Goal: Check status: Check status

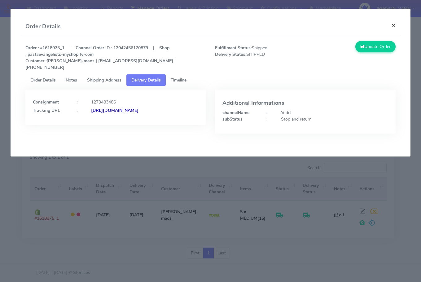
click at [393, 27] on button "×" at bounding box center [394, 25] width 14 height 16
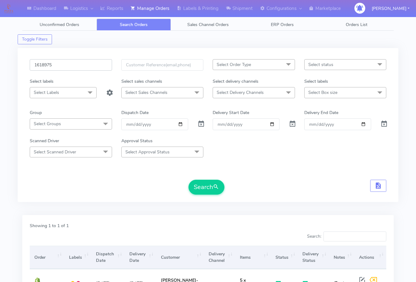
click at [75, 68] on input "1618975" at bounding box center [71, 64] width 82 height 11
paste input "9083"
type input "1619083"
drag, startPoint x: 80, startPoint y: 66, endPoint x: 84, endPoint y: 66, distance: 3.4
click at [81, 66] on input "text" at bounding box center [71, 64] width 82 height 11
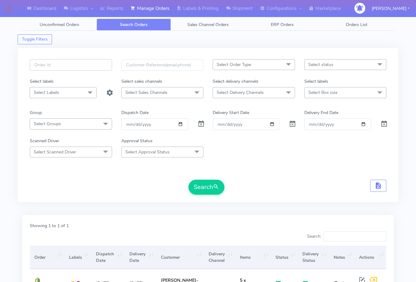
paste input "1619083"
type input "1619083"
click at [196, 188] on button "Search" at bounding box center [207, 187] width 36 height 15
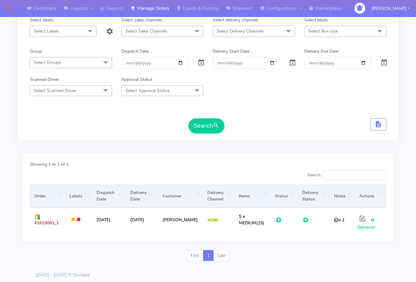
scroll to position [64, 0]
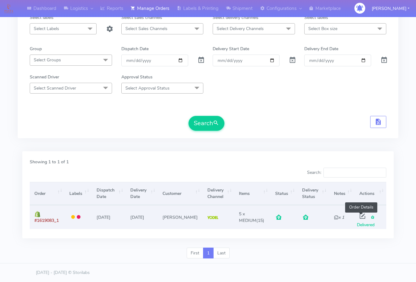
click at [364, 218] on span at bounding box center [362, 217] width 11 height 6
select select "5"
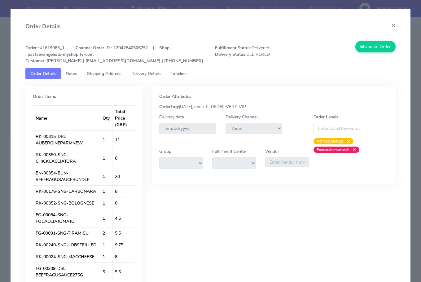
drag, startPoint x: 112, startPoint y: 77, endPoint x: 120, endPoint y: 77, distance: 7.8
click at [112, 77] on link "Shipping Address" at bounding box center [104, 73] width 44 height 11
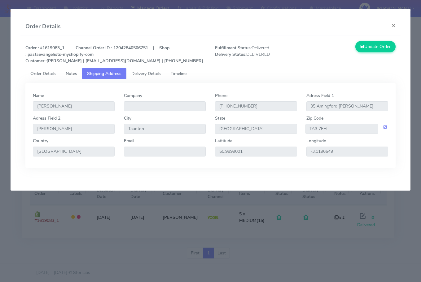
click at [145, 77] on link "Delivery Details" at bounding box center [145, 73] width 39 height 11
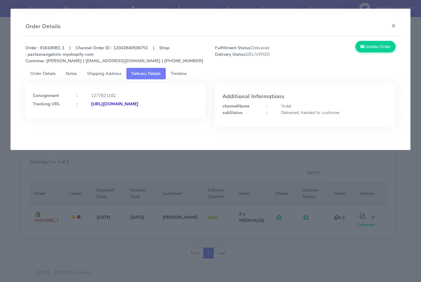
drag, startPoint x: 163, startPoint y: 113, endPoint x: 100, endPoint y: 118, distance: 62.8
click at [100, 118] on div "Consignment : 1277821182 Tracking URL : [URL][DOMAIN_NAME]" at bounding box center [115, 100] width 180 height 35
copy strong "JJD0002249960889897"
click at [395, 23] on button "×" at bounding box center [394, 25] width 14 height 16
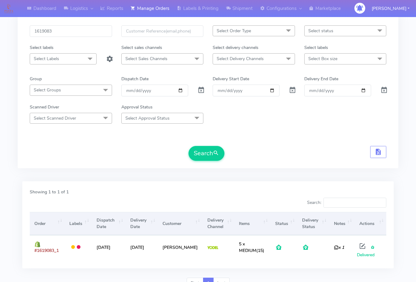
scroll to position [0, 0]
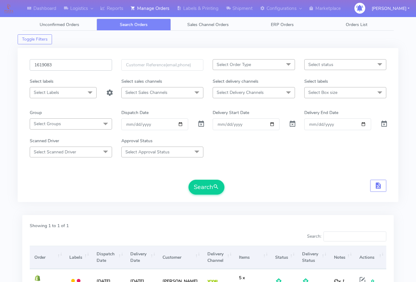
click at [77, 68] on input "1619083" at bounding box center [71, 64] width 82 height 11
paste input "186"
type input "1619186"
click at [211, 182] on button "Search" at bounding box center [207, 187] width 36 height 15
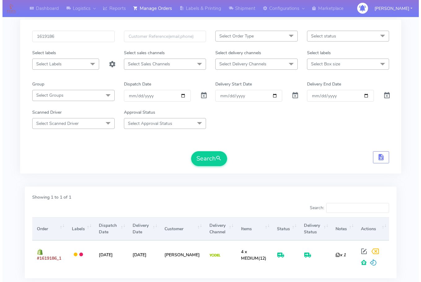
scroll to position [62, 0]
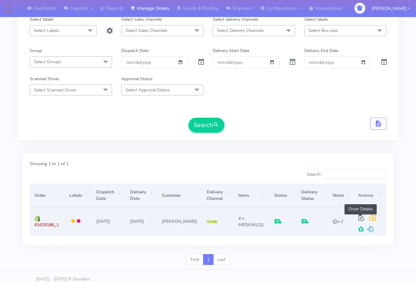
click at [361, 218] on span at bounding box center [361, 219] width 11 height 6
select select "5"
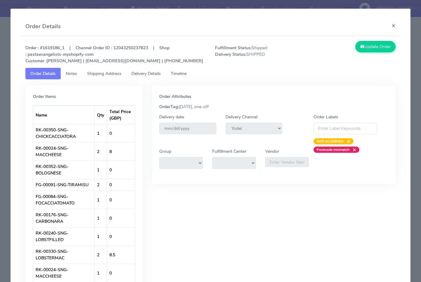
click at [109, 77] on span "Shipping Address" at bounding box center [104, 74] width 34 height 6
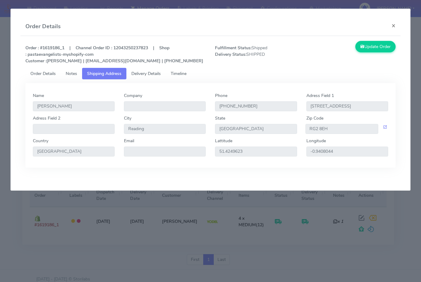
click at [150, 77] on span "Delivery Details" at bounding box center [145, 74] width 29 height 6
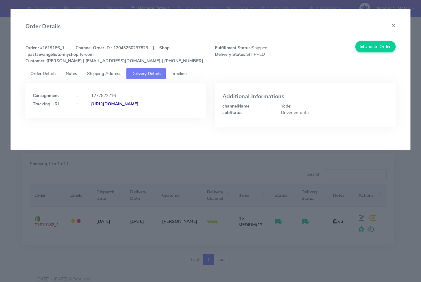
drag, startPoint x: 163, startPoint y: 116, endPoint x: 33, endPoint y: 124, distance: 130.3
click at [33, 118] on div "Consignment : 1277822216 Tracking URL : [URL][DOMAIN_NAME]" at bounding box center [115, 100] width 180 height 35
copy strong "[URL][DOMAIN_NAME]"
click at [300, 116] on div "Driver enroute" at bounding box center [334, 112] width 116 height 7
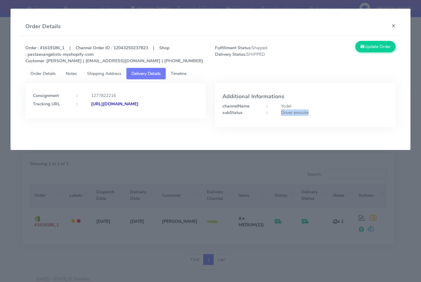
click at [300, 116] on div "Driver enroute" at bounding box center [334, 112] width 116 height 7
copy div "Driver enroute"
drag, startPoint x: 61, startPoint y: 49, endPoint x: 41, endPoint y: 48, distance: 20.8
click at [41, 48] on strong "Order : #1619186_1 | Channel Order ID : 12043250237823 | Shop : pastaevangelist…" at bounding box center [114, 54] width 178 height 19
copy strong "#1619186"
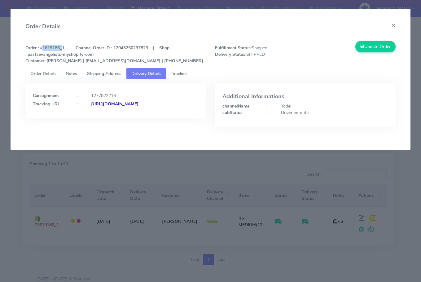
click at [51, 48] on strong "Order : #1619186_1 | Channel Order ID : 12043250237823 | Shop : pastaevangelist…" at bounding box center [114, 54] width 178 height 19
click at [57, 48] on strong "Order : #1619186_1 | Channel Order ID : 12043250237823 | Shop : pastaevangelist…" at bounding box center [114, 54] width 178 height 19
click at [61, 48] on strong "Order : #1619186_1 | Channel Order ID : 12043250237823 | Shop : pastaevangelist…" at bounding box center [114, 54] width 178 height 19
drag, startPoint x: 62, startPoint y: 48, endPoint x: 43, endPoint y: 47, distance: 18.3
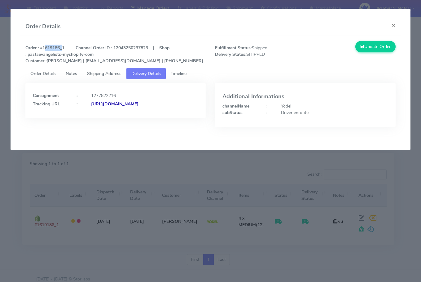
click at [43, 47] on strong "Order : #1619186_1 | Channel Order ID : 12043250237823 | Shop : pastaevangelist…" at bounding box center [114, 54] width 178 height 19
copy strong "1619186"
